Goal: Task Accomplishment & Management: Use online tool/utility

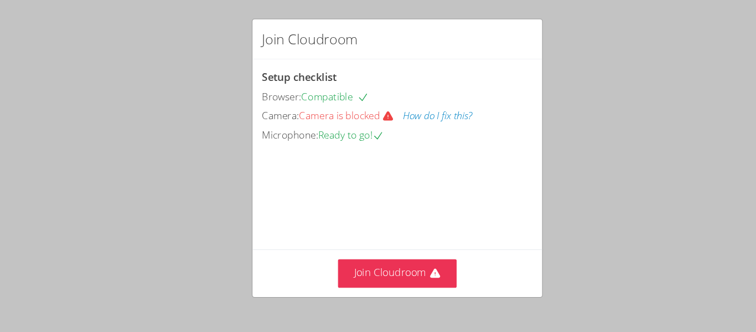
click at [290, 47] on div "Join Cloudroom Setup checklist Browser: Compatible Camera: Camera is blocked Ho…" at bounding box center [378, 153] width 277 height 265
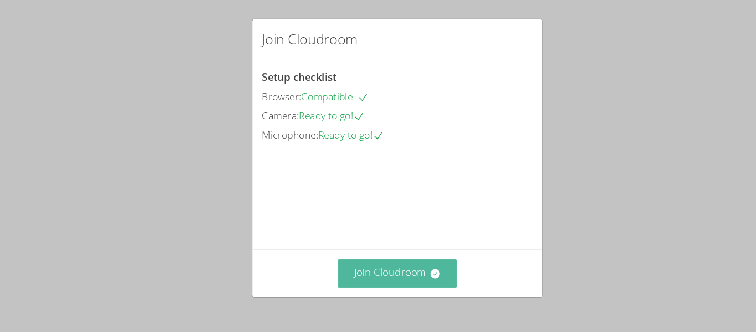
click at [358, 270] on button "Join Cloudroom" at bounding box center [378, 263] width 113 height 27
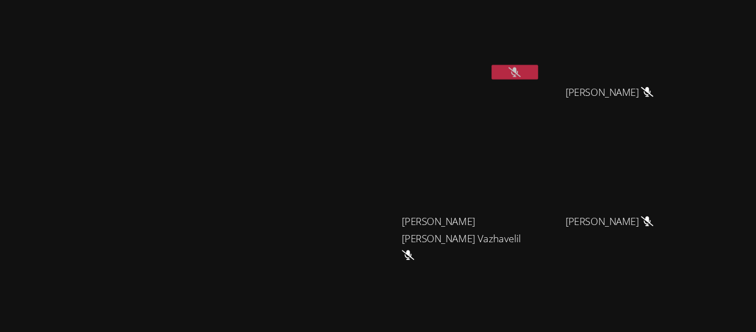
click at [226, 286] on video at bounding box center [189, 211] width 166 height 208
click at [495, 67] on icon at bounding box center [490, 71] width 12 height 9
click at [493, 67] on icon at bounding box center [489, 71] width 7 height 9
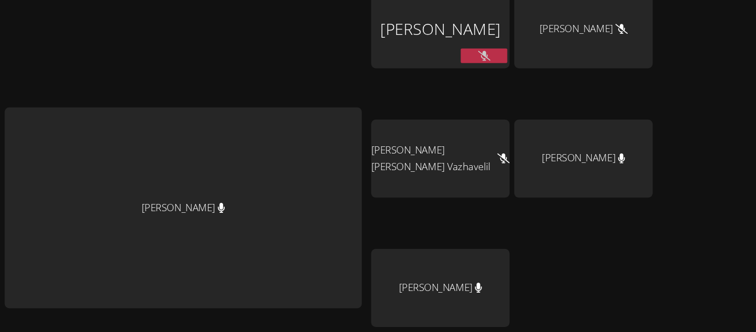
click at [293, 104] on div "Rebecca Miller" at bounding box center [174, 233] width 340 height 458
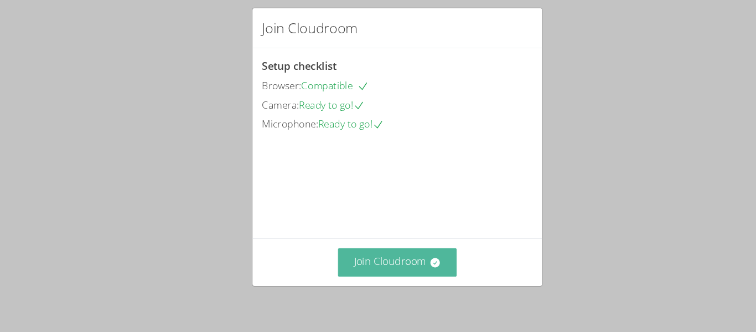
click at [360, 270] on button "Join Cloudroom" at bounding box center [378, 263] width 113 height 27
click at [355, 267] on button "Join Cloudroom" at bounding box center [378, 263] width 113 height 27
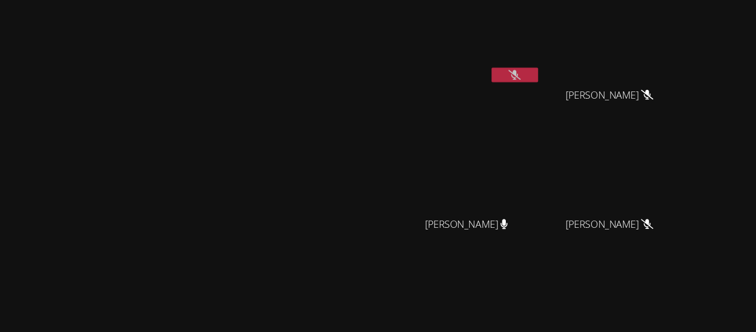
click at [495, 70] on icon at bounding box center [490, 71] width 12 height 9
click at [512, 70] on button at bounding box center [490, 72] width 44 height 14
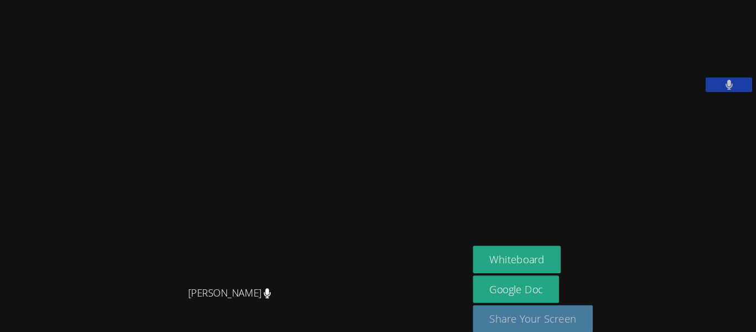
click at [544, 309] on button "Share Your Screen" at bounding box center [507, 303] width 114 height 26
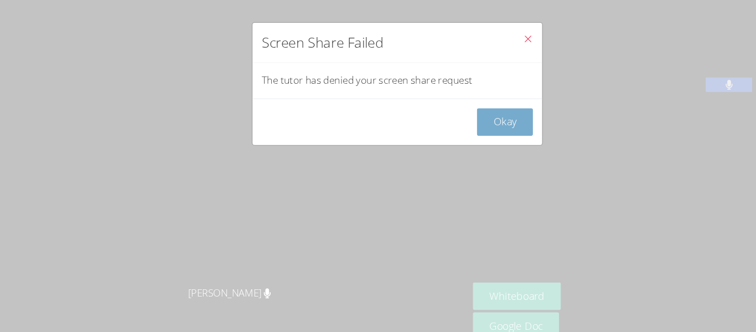
click at [484, 113] on button "Okay" at bounding box center [480, 116] width 53 height 26
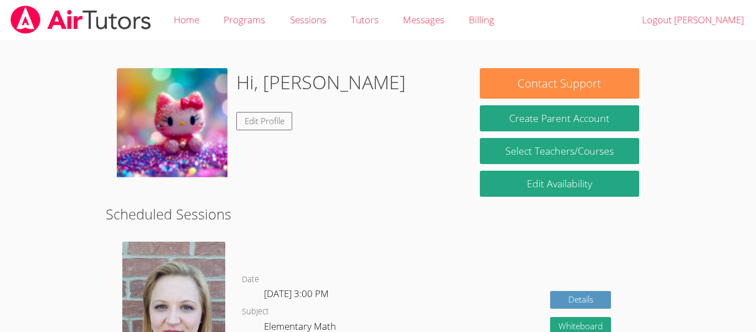
click at [503, 124] on button "Create Parent Account" at bounding box center [559, 118] width 159 height 26
